Goal: Information Seeking & Learning: Learn about a topic

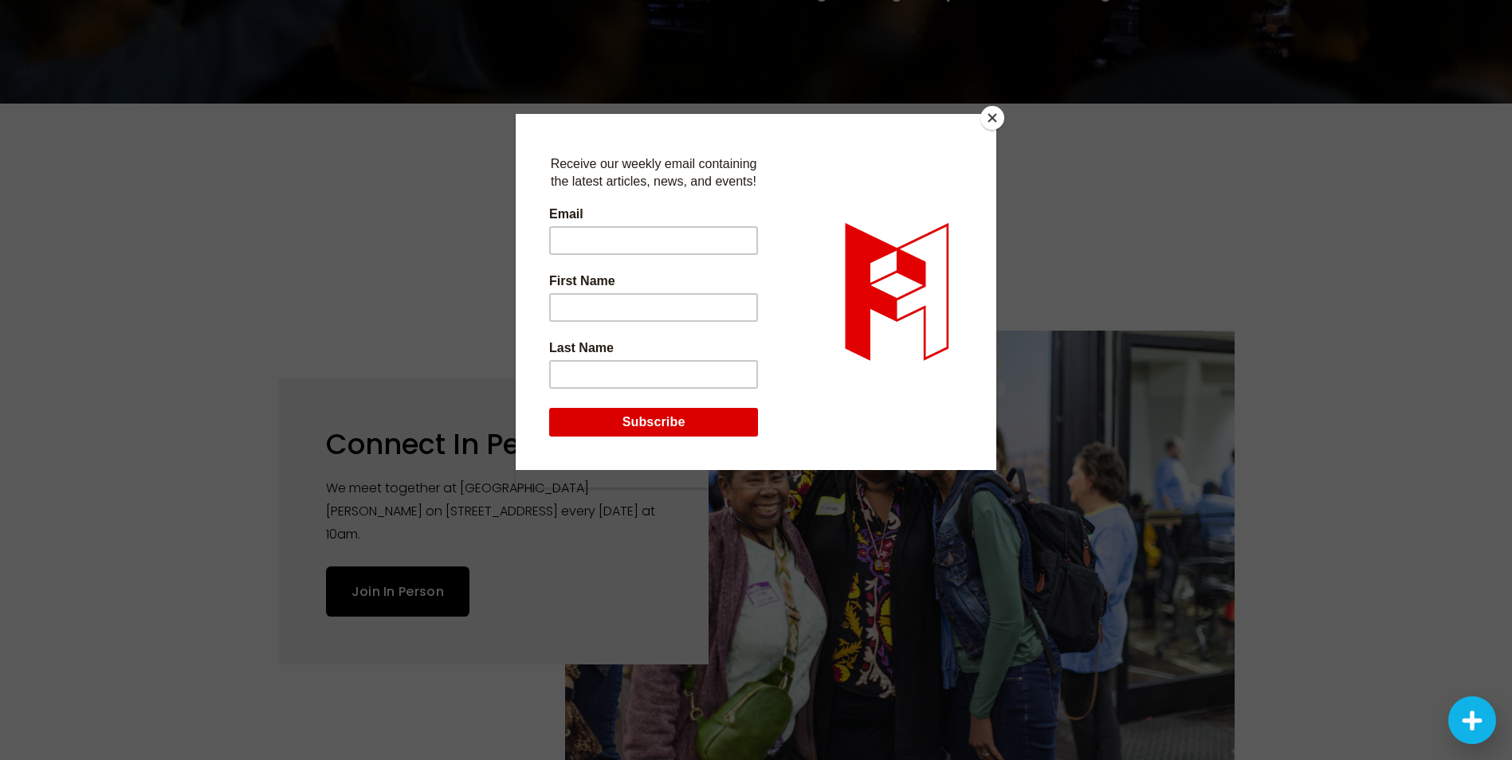
scroll to position [391, 0]
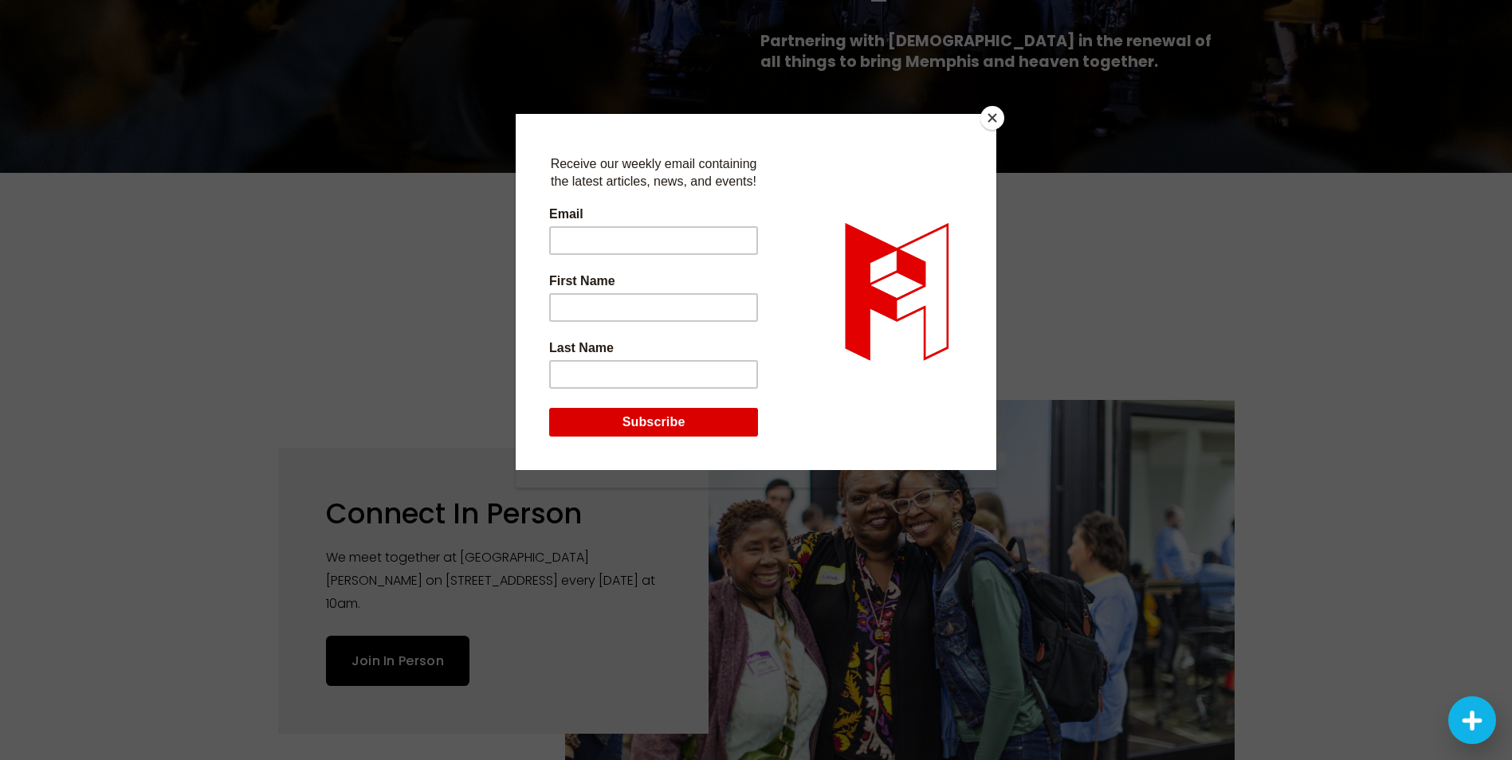
click at [988, 116] on button "Close" at bounding box center [992, 118] width 24 height 24
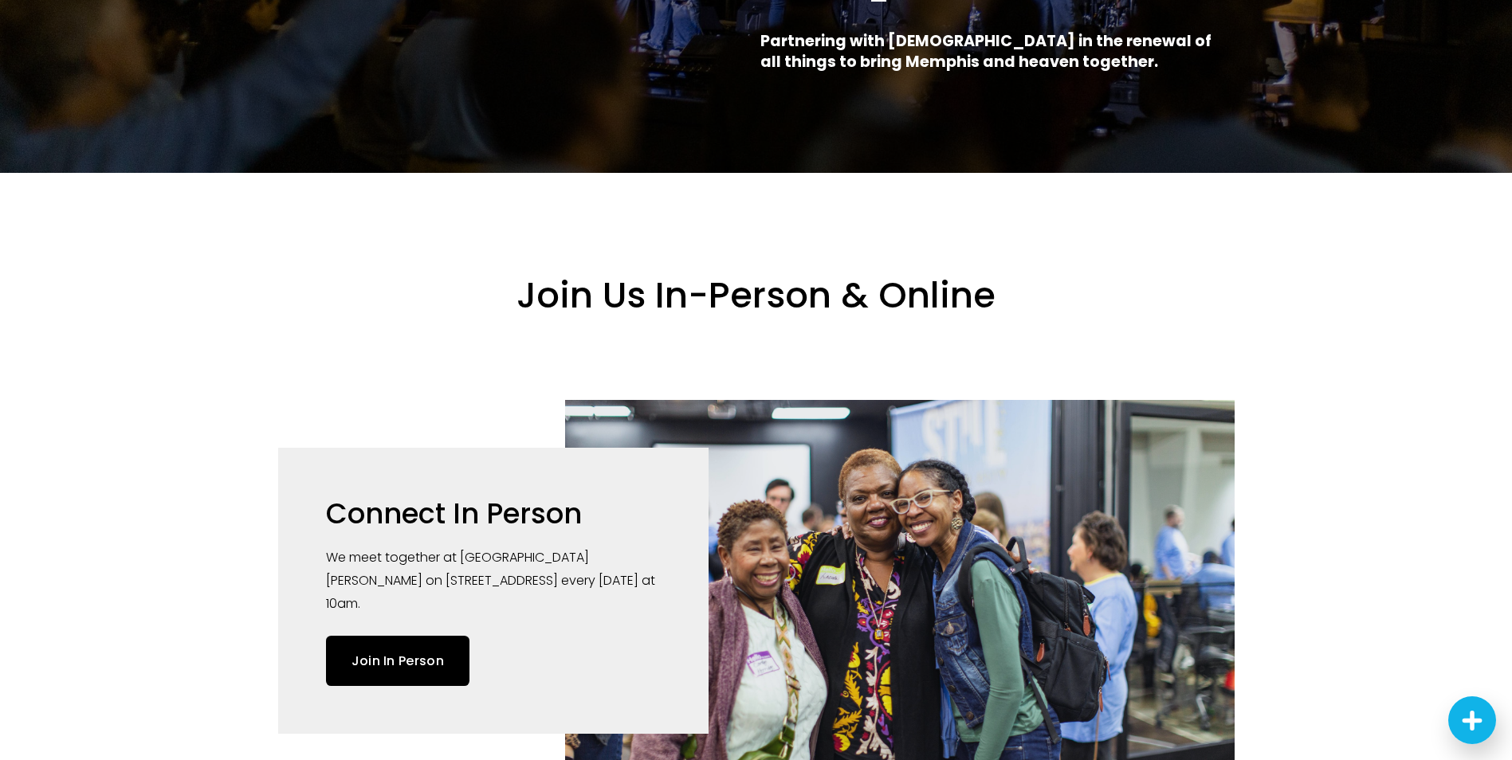
scroll to position [0, 0]
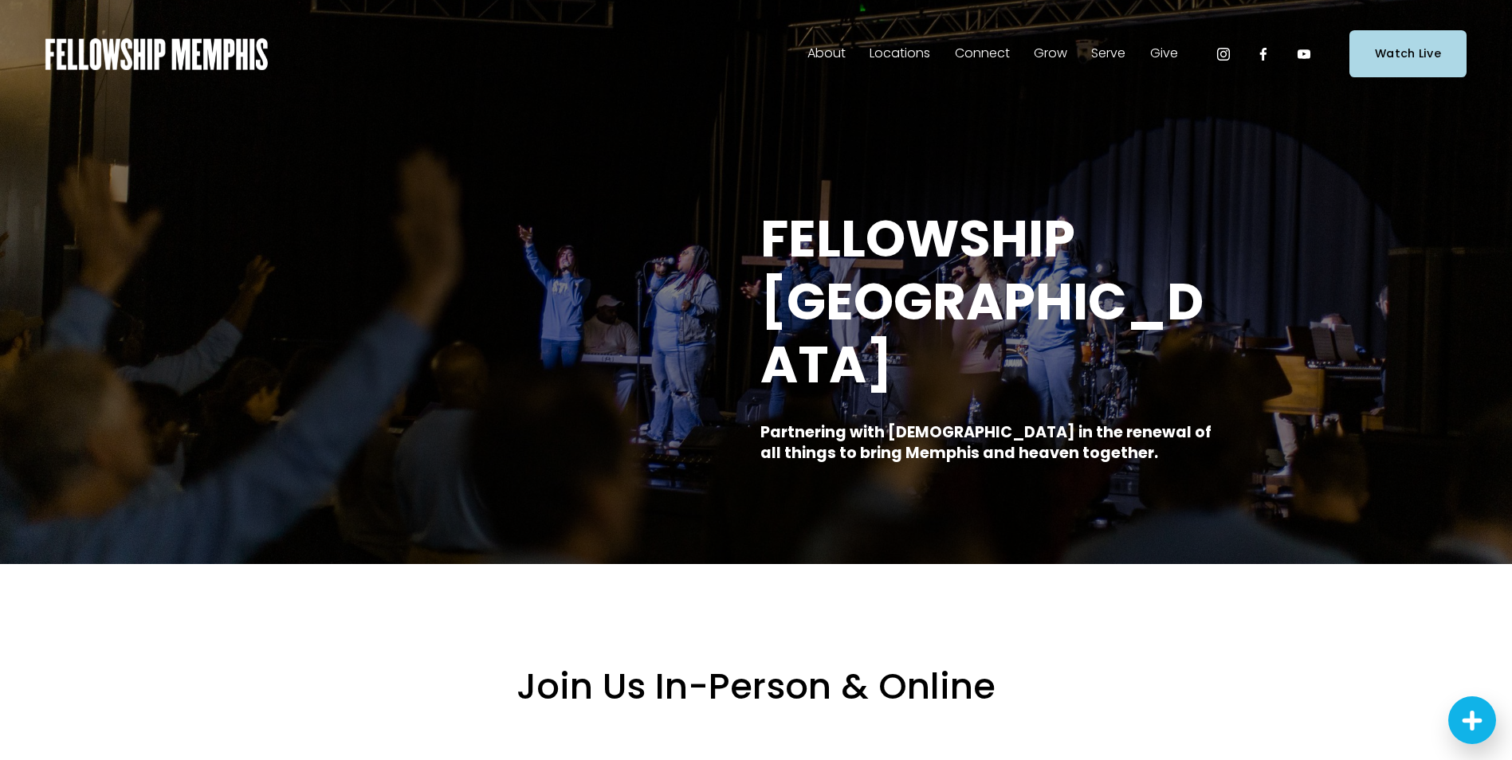
click at [0, 0] on span "Sermons" at bounding box center [0, 0] width 0 height 0
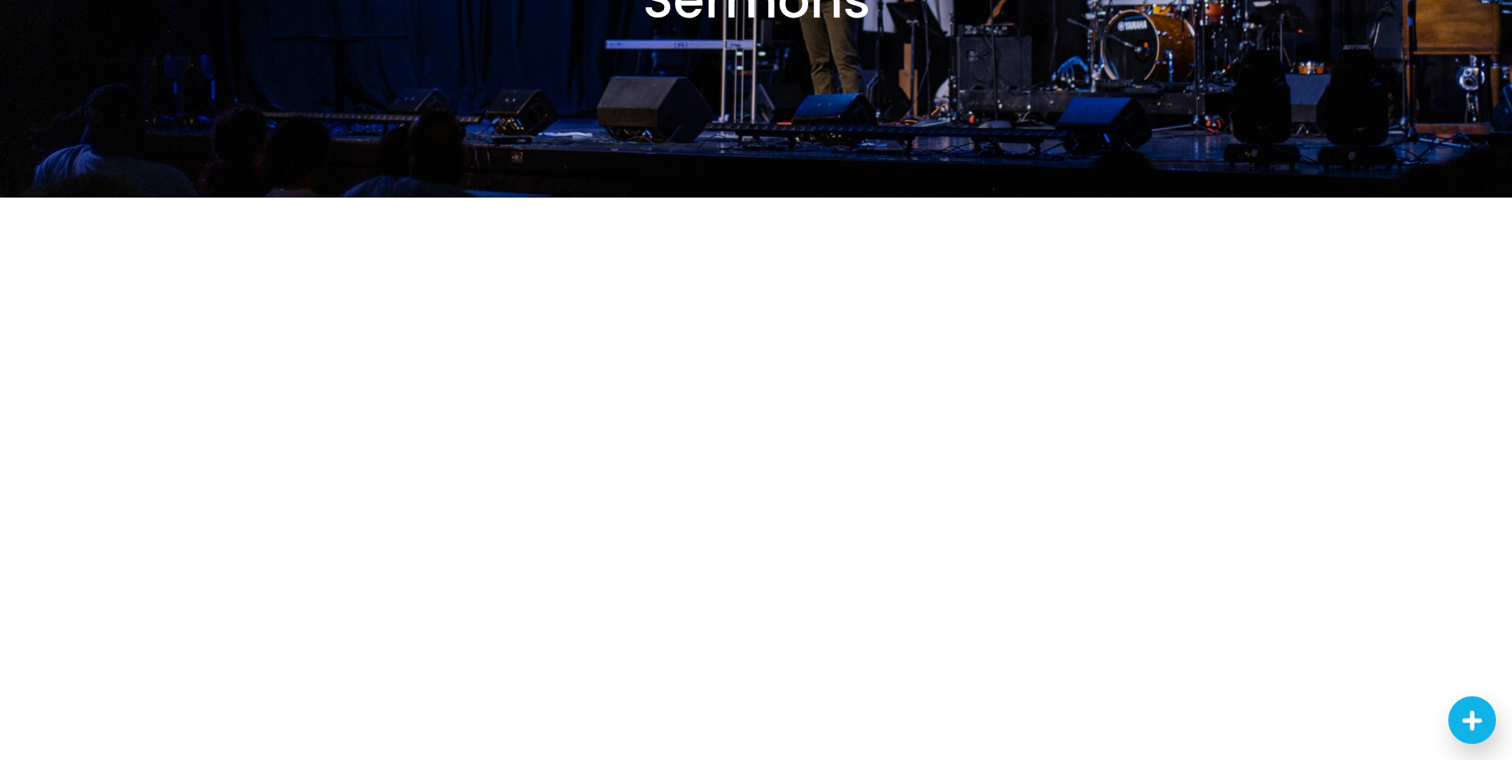
scroll to position [307, 0]
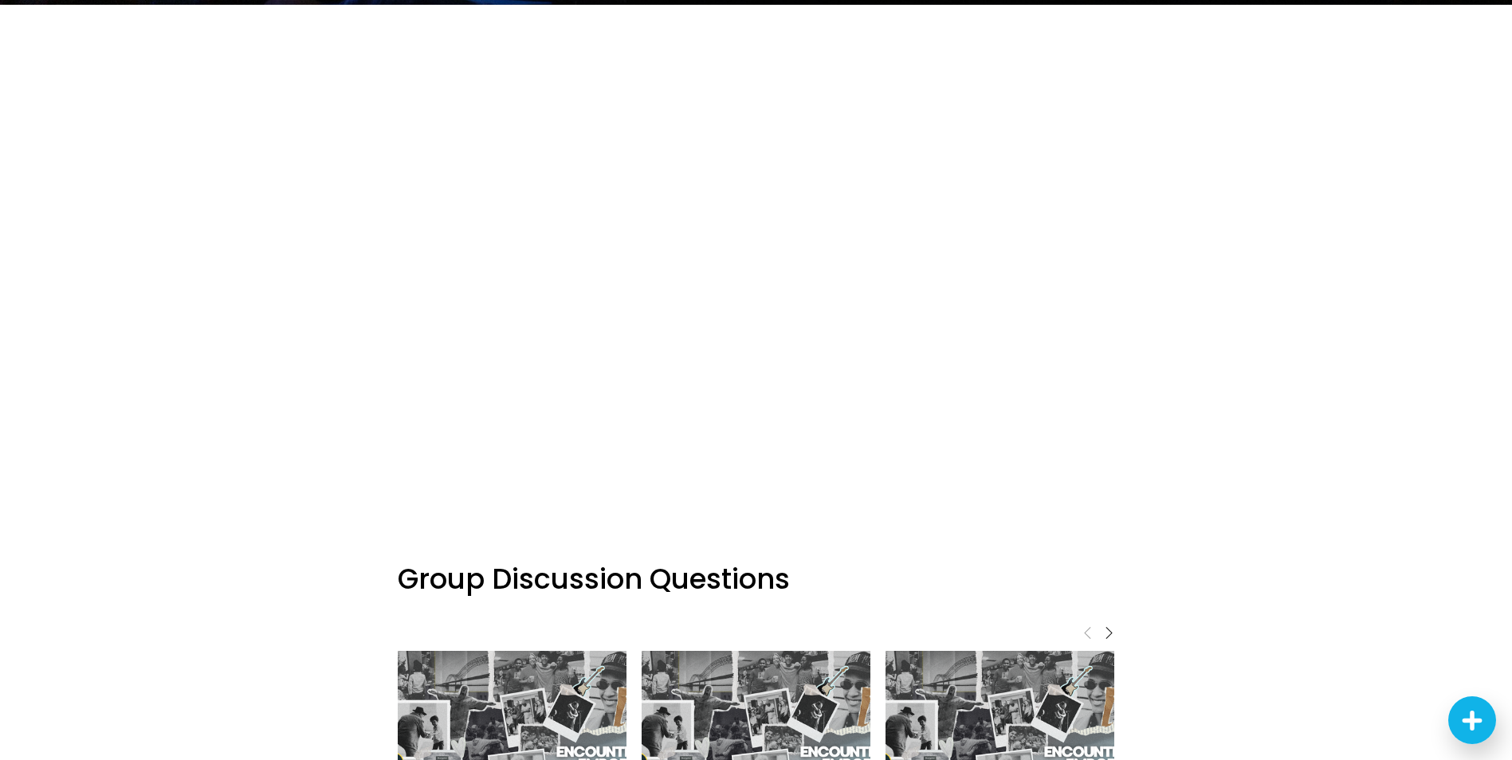
scroll to position [504, 0]
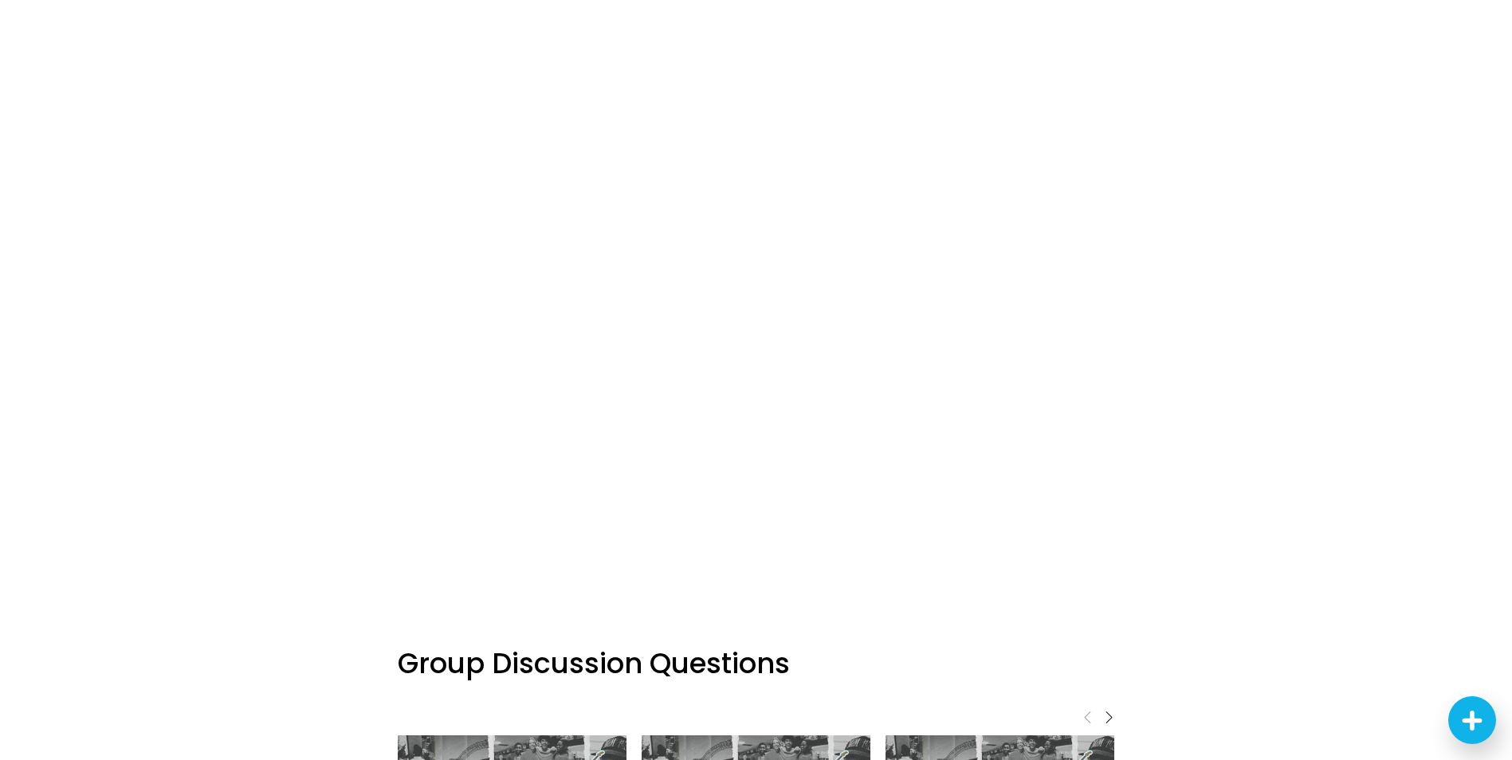
scroll to position [950, 0]
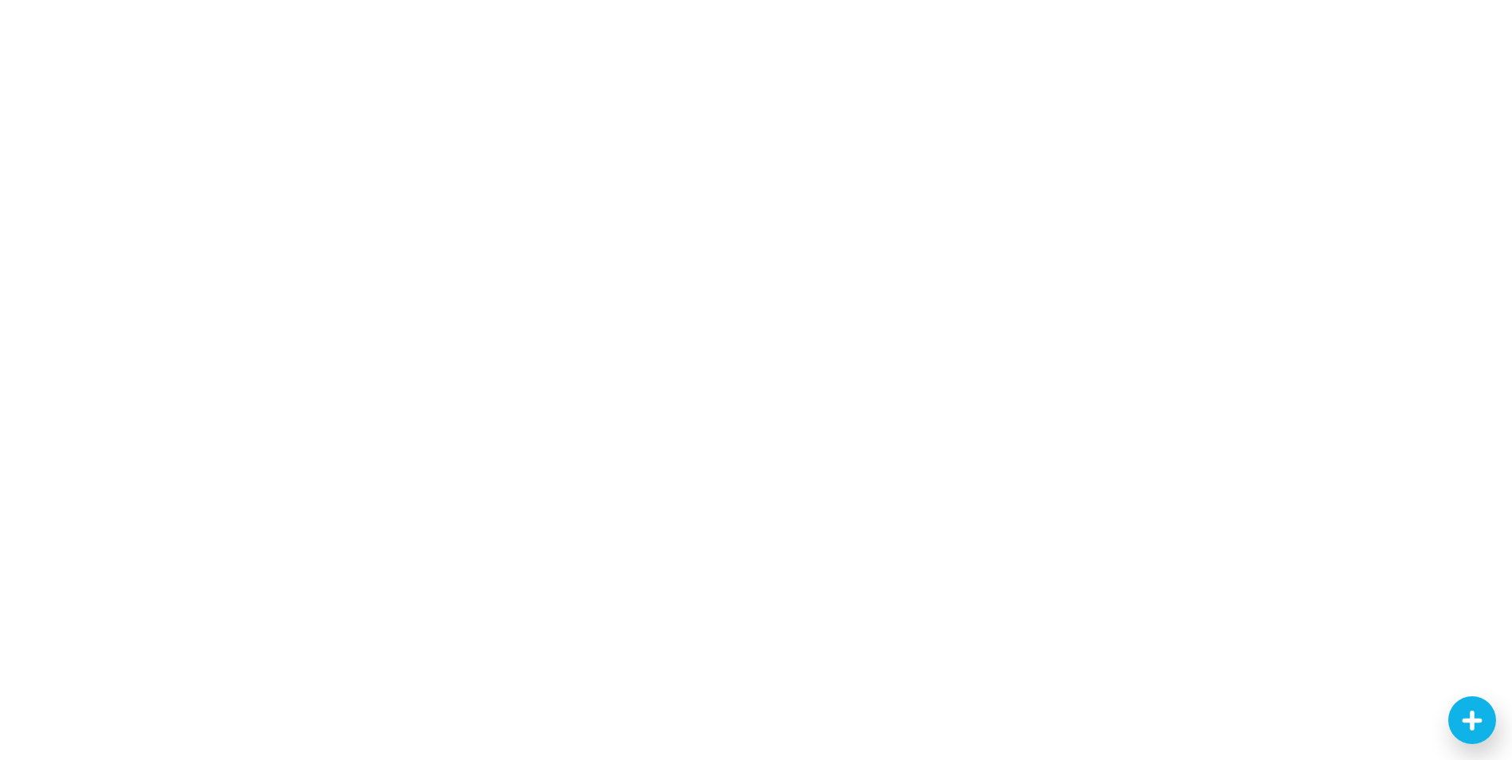
scroll to position [504, 0]
